Goal: Transaction & Acquisition: Purchase product/service

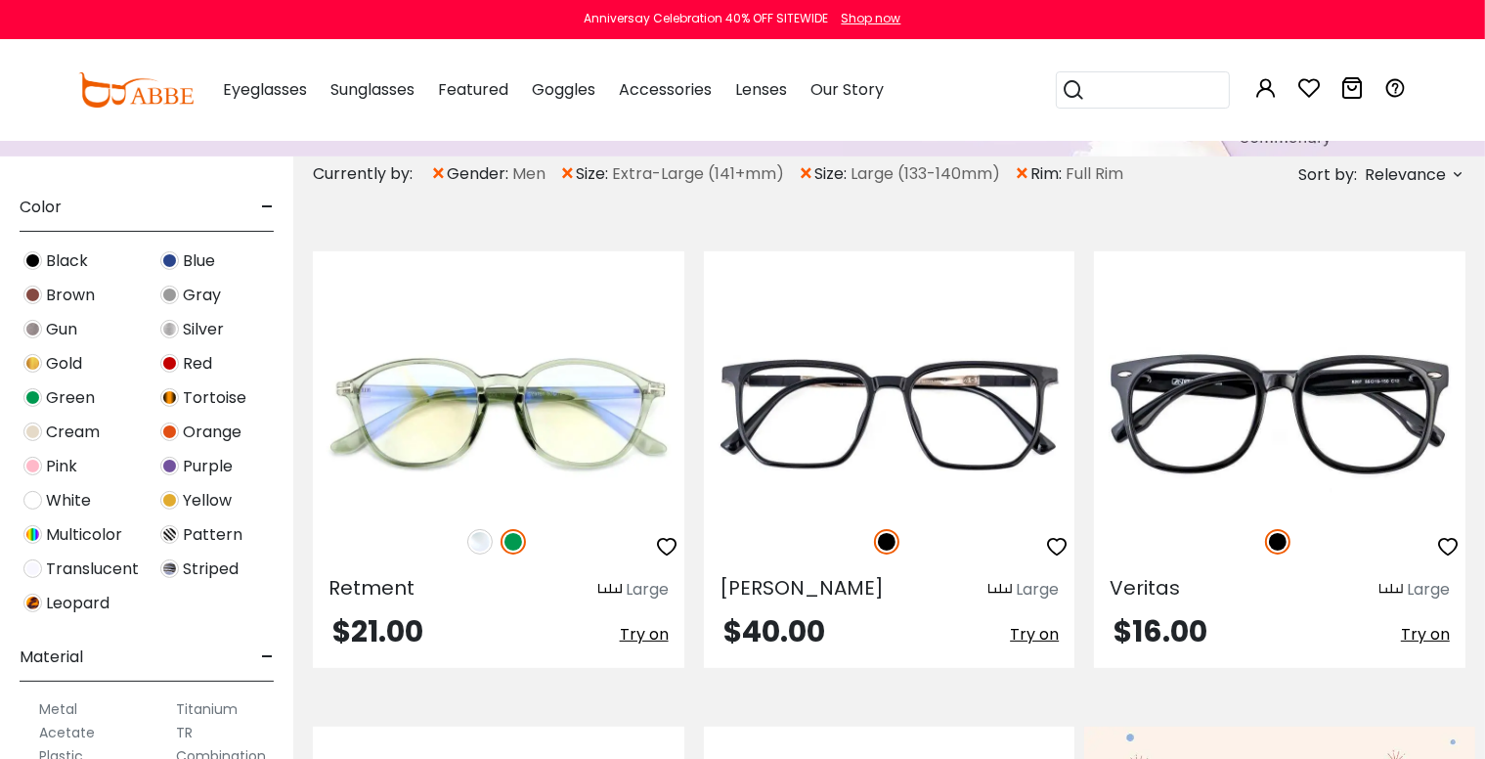
scroll to position [500, 0]
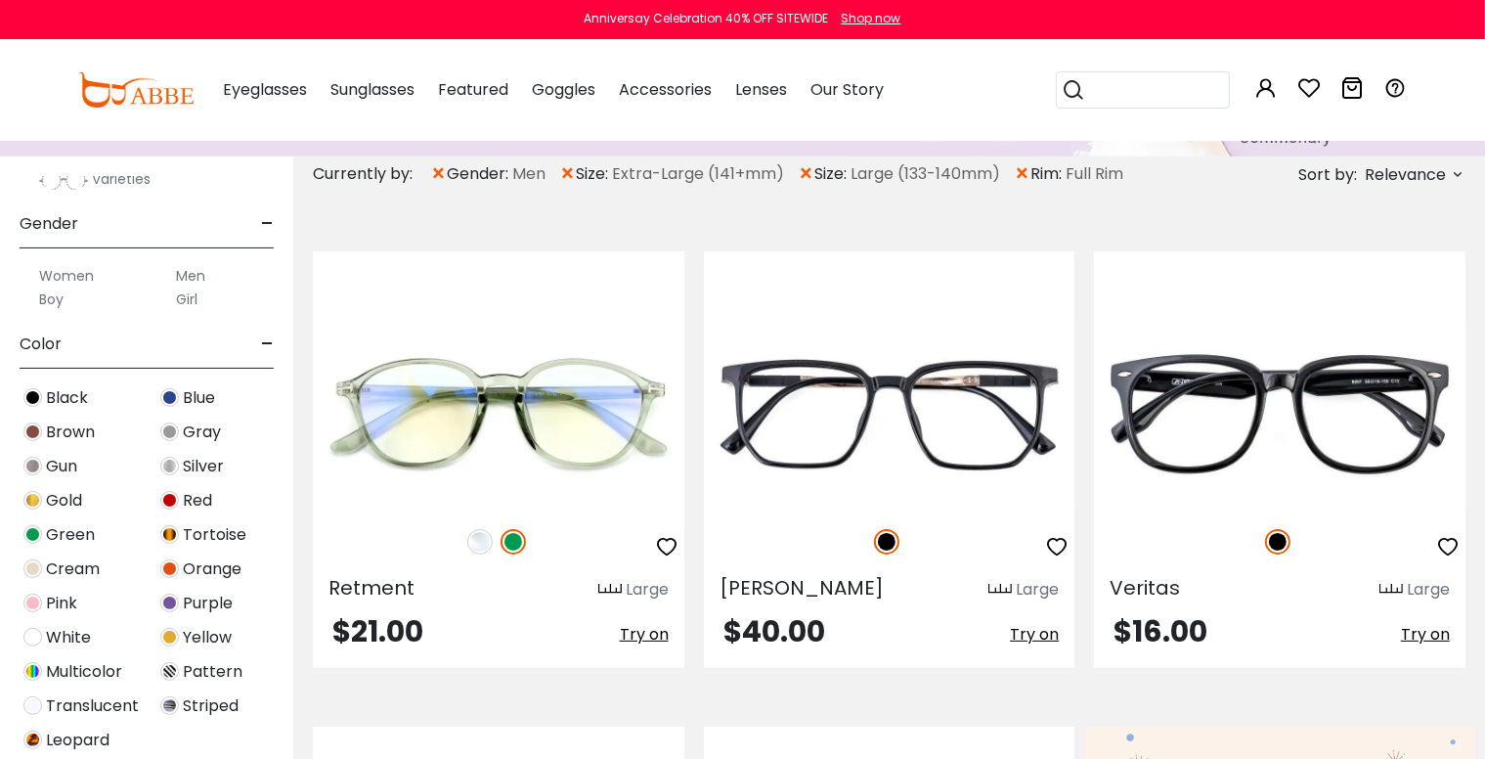
click at [195, 272] on label "Men" at bounding box center [190, 275] width 29 height 23
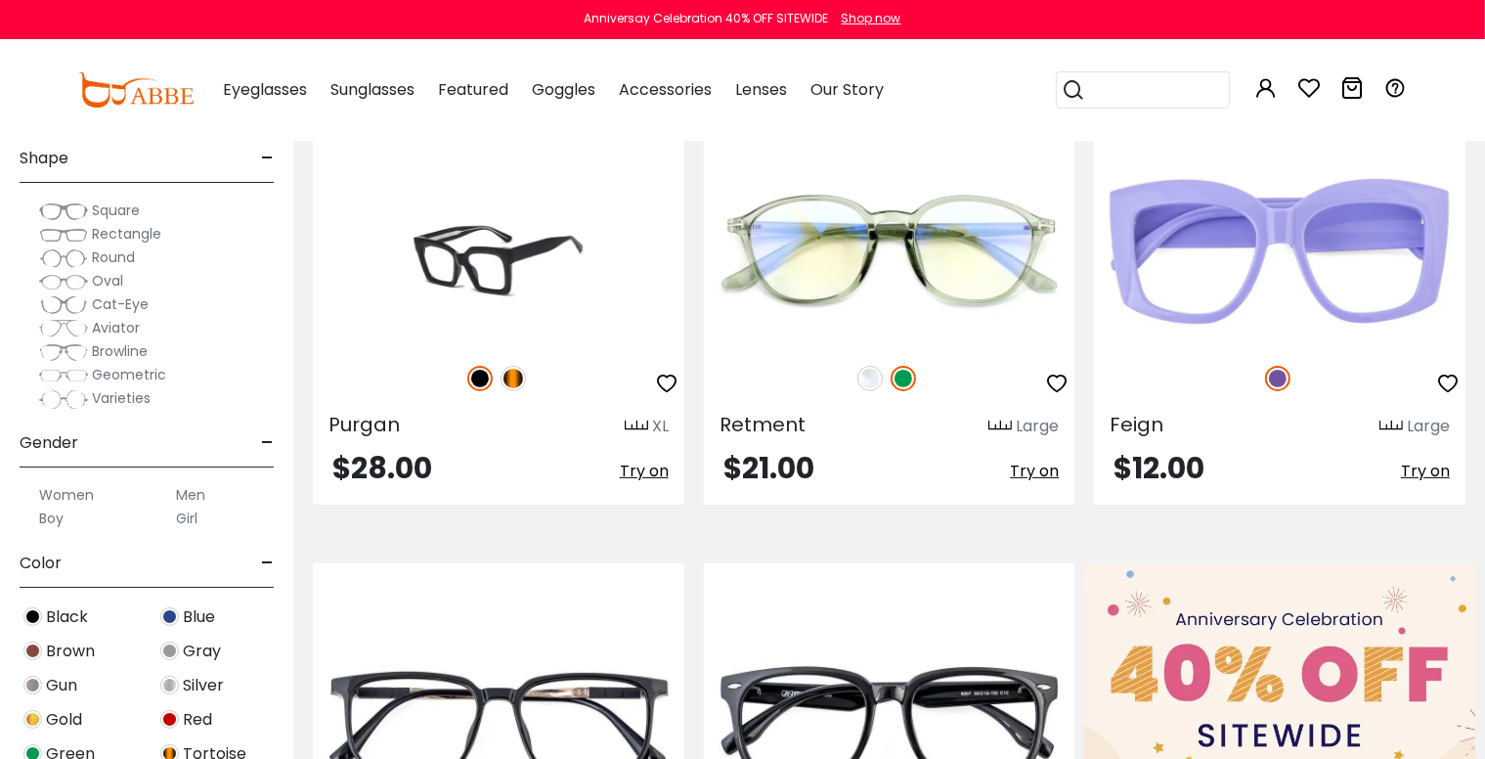
scroll to position [326, 0]
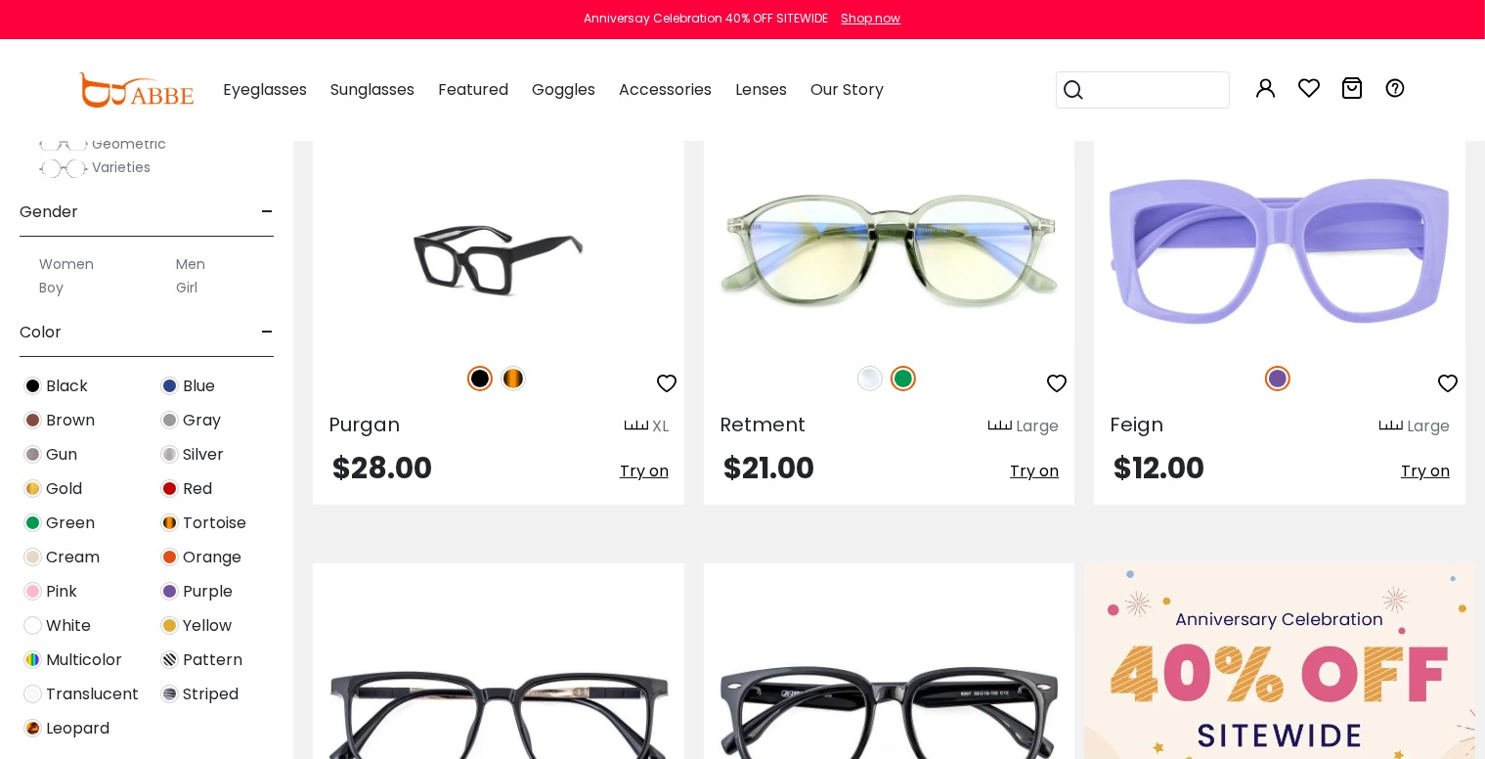
click at [198, 261] on label "Men" at bounding box center [190, 263] width 29 height 23
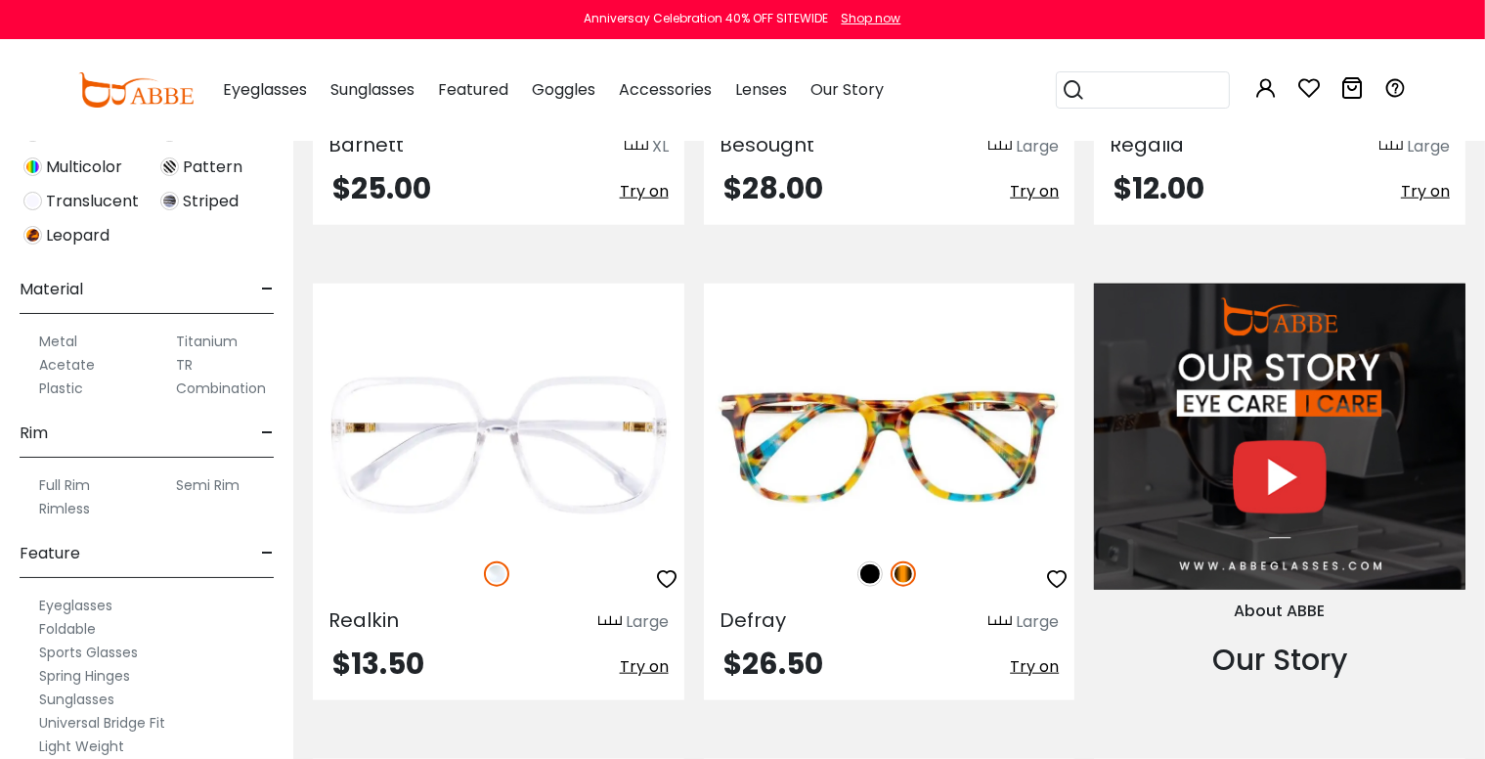
scroll to position [499, 0]
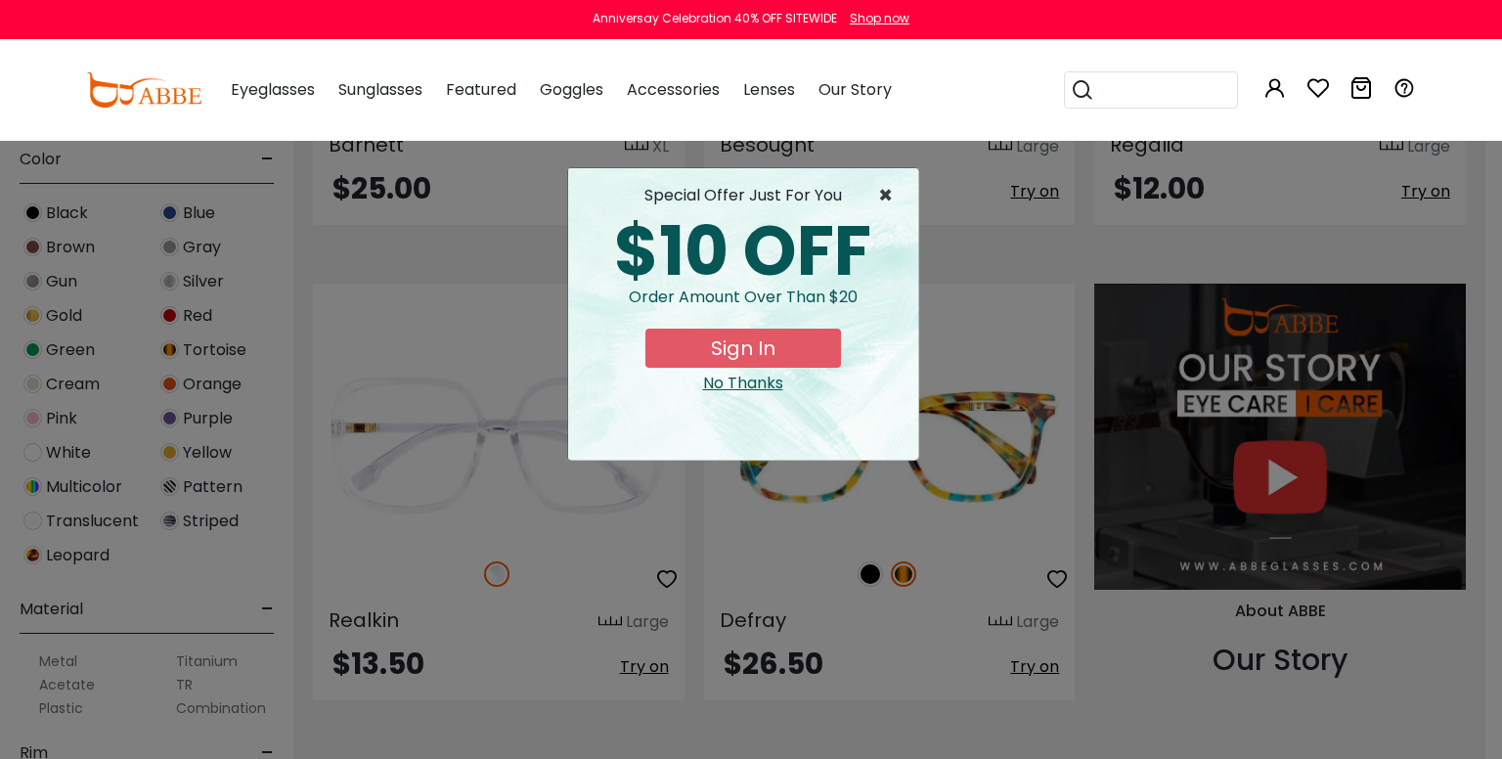
click at [884, 195] on span "×" at bounding box center [890, 195] width 24 height 23
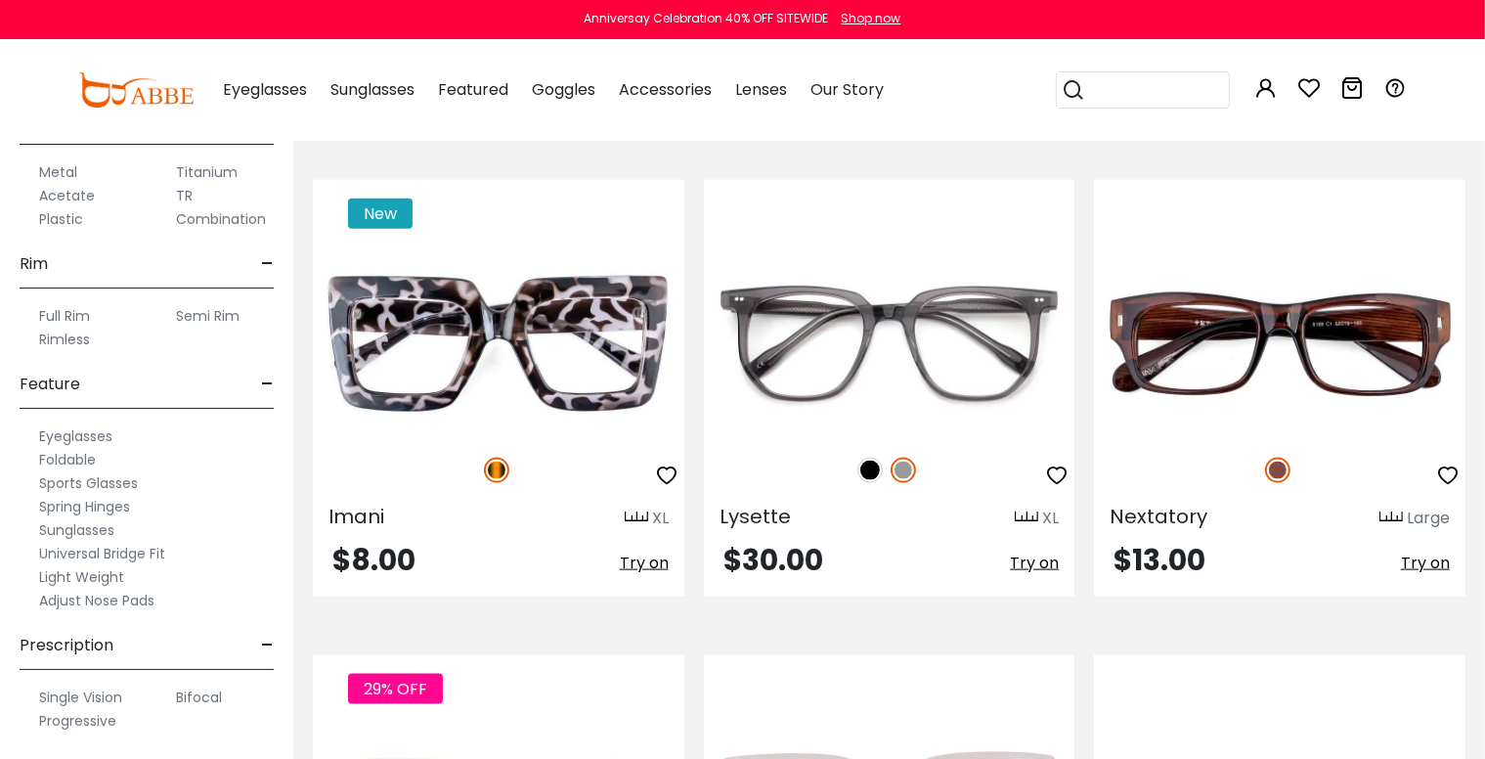
scroll to position [2770, 0]
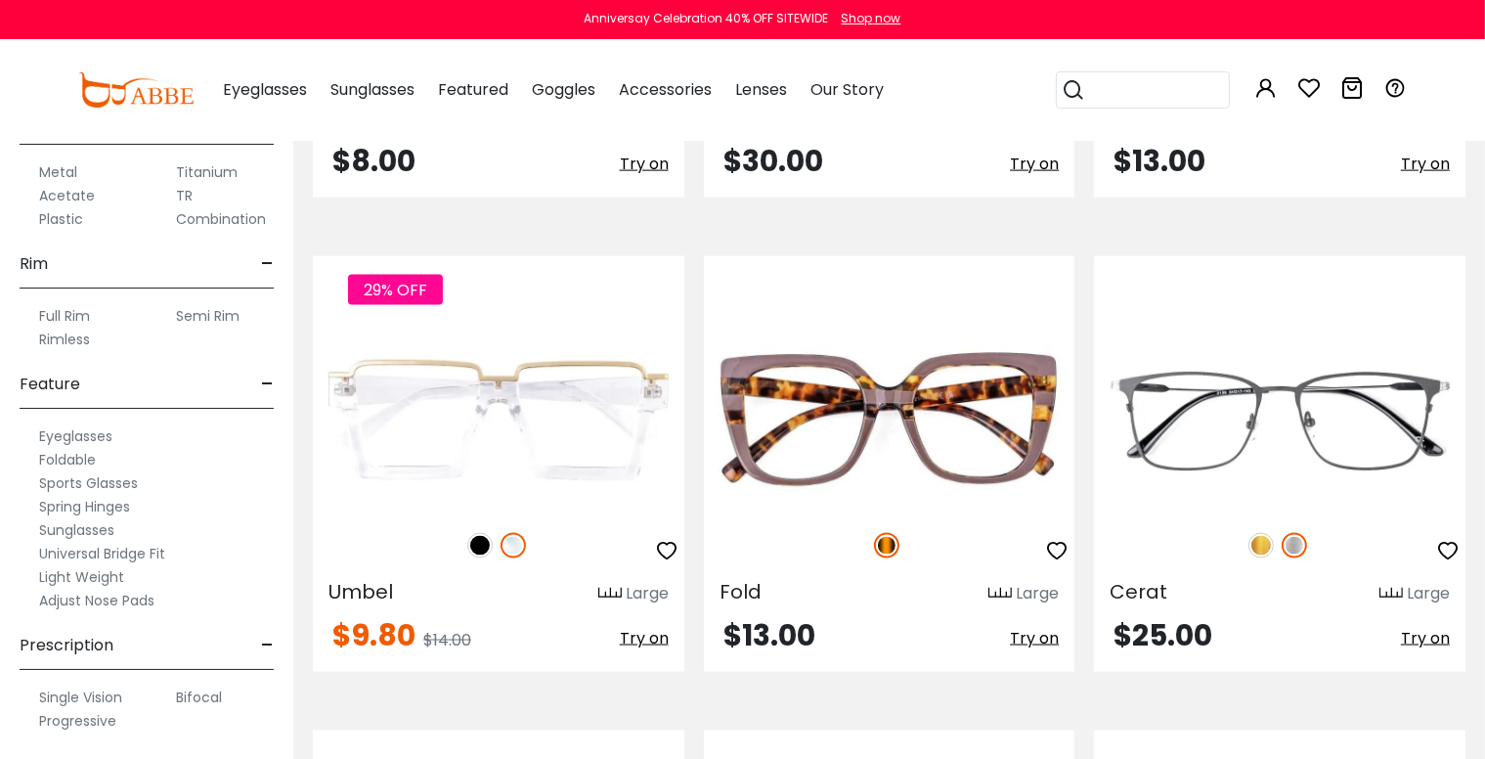
click at [102, 603] on label "Adjust Nose Pads" at bounding box center [96, 600] width 115 height 23
